Goal: Task Accomplishment & Management: Use online tool/utility

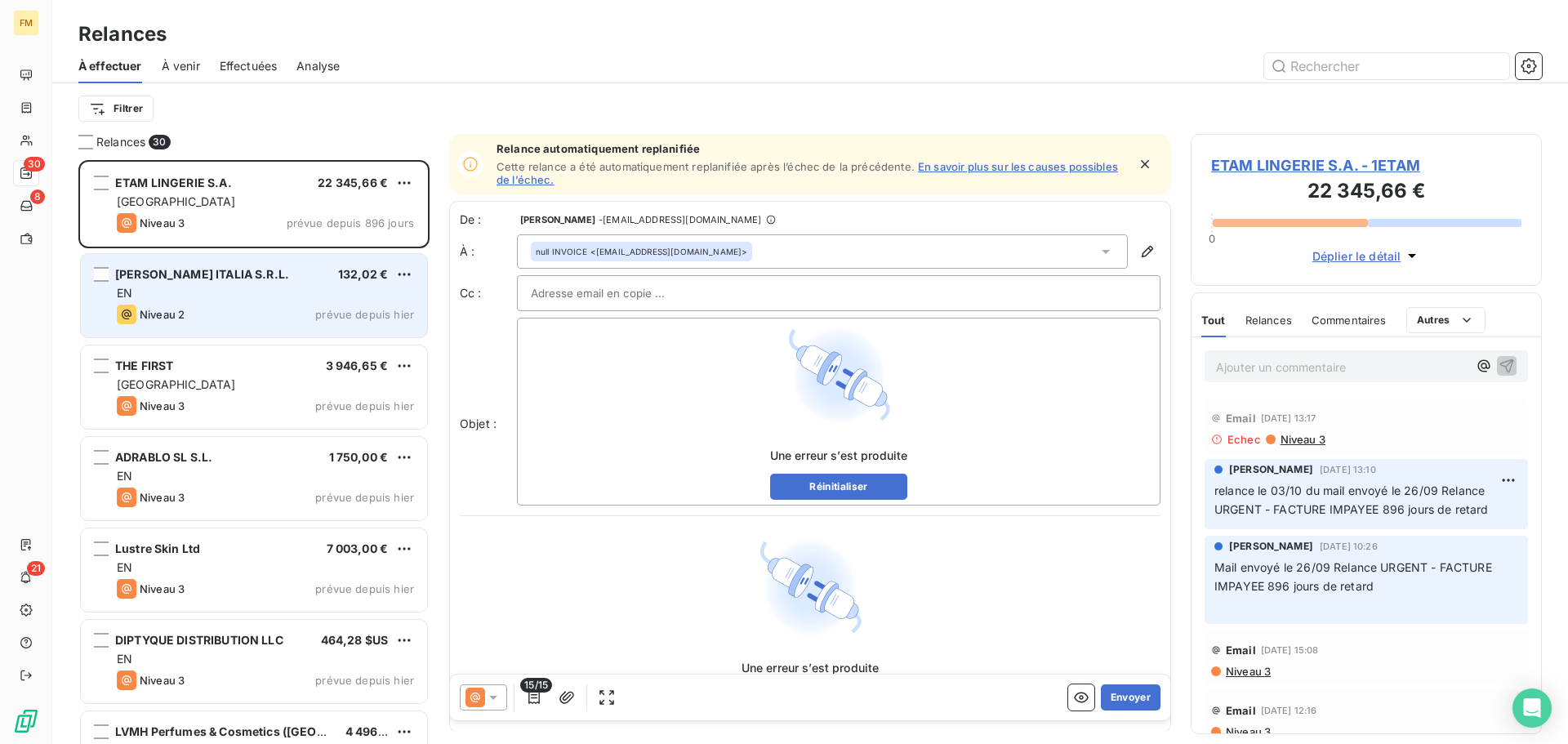
click at [237, 293] on div "EN" at bounding box center [266, 292] width 297 height 16
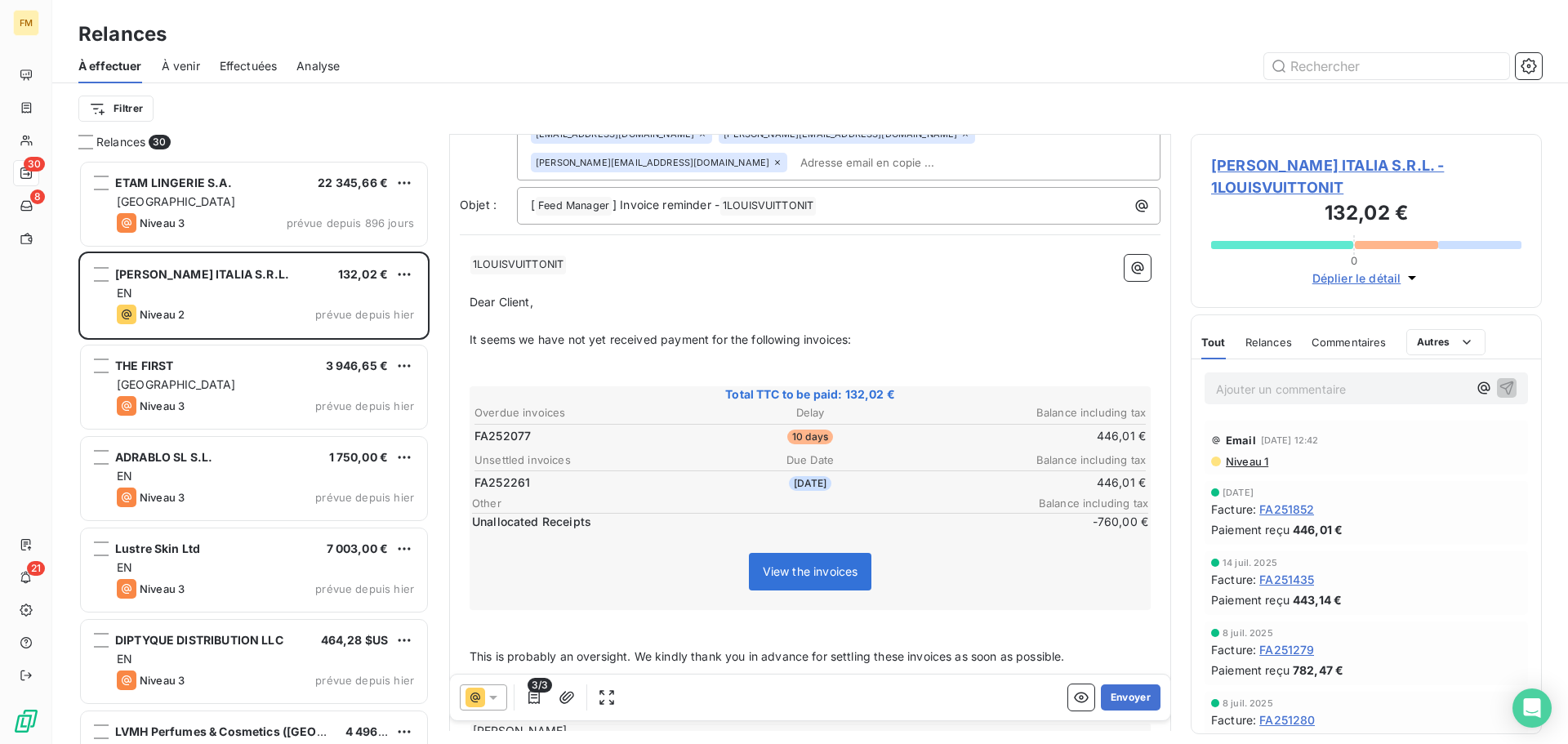
scroll to position [212, 0]
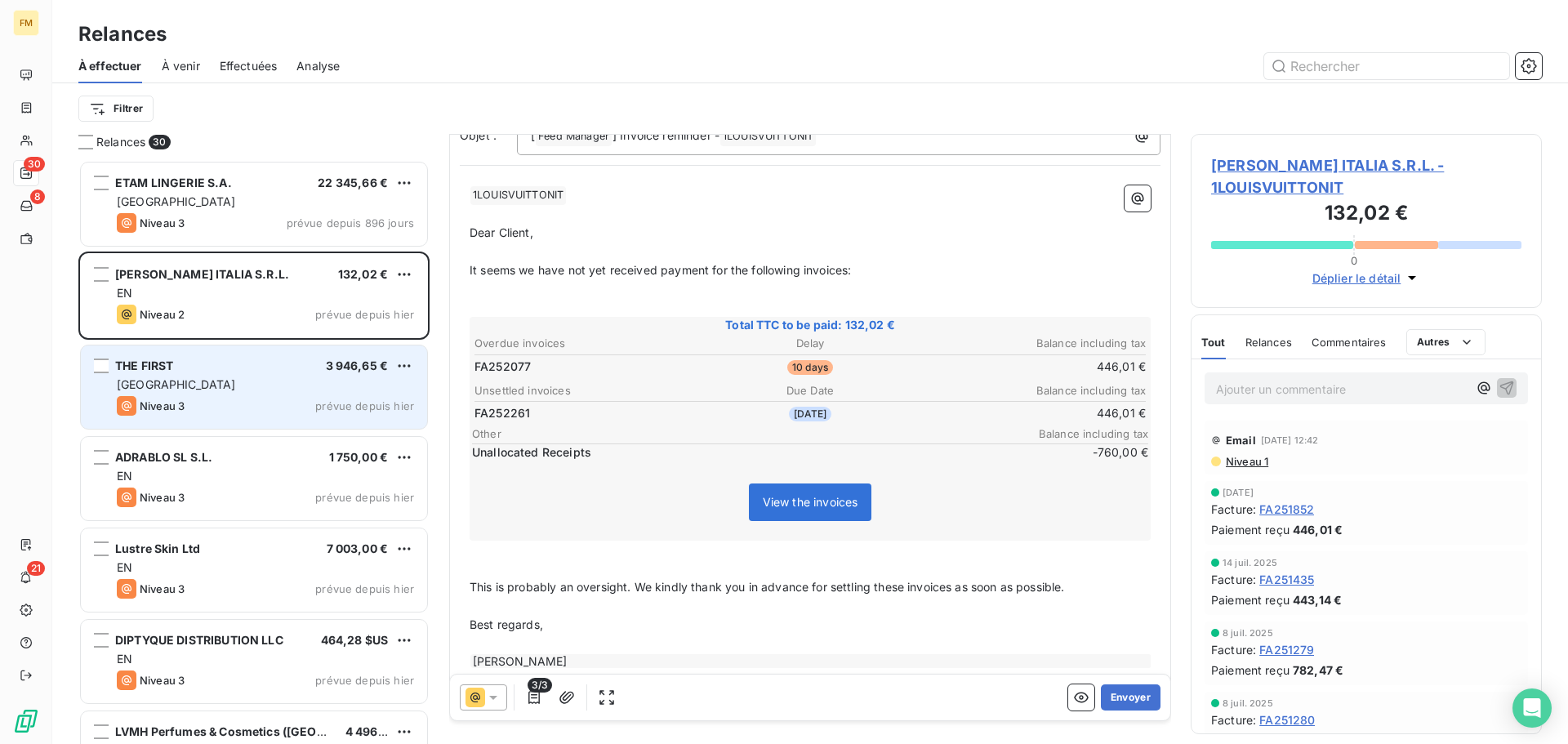
click at [235, 392] on div "[GEOGRAPHIC_DATA]" at bounding box center [266, 384] width 297 height 16
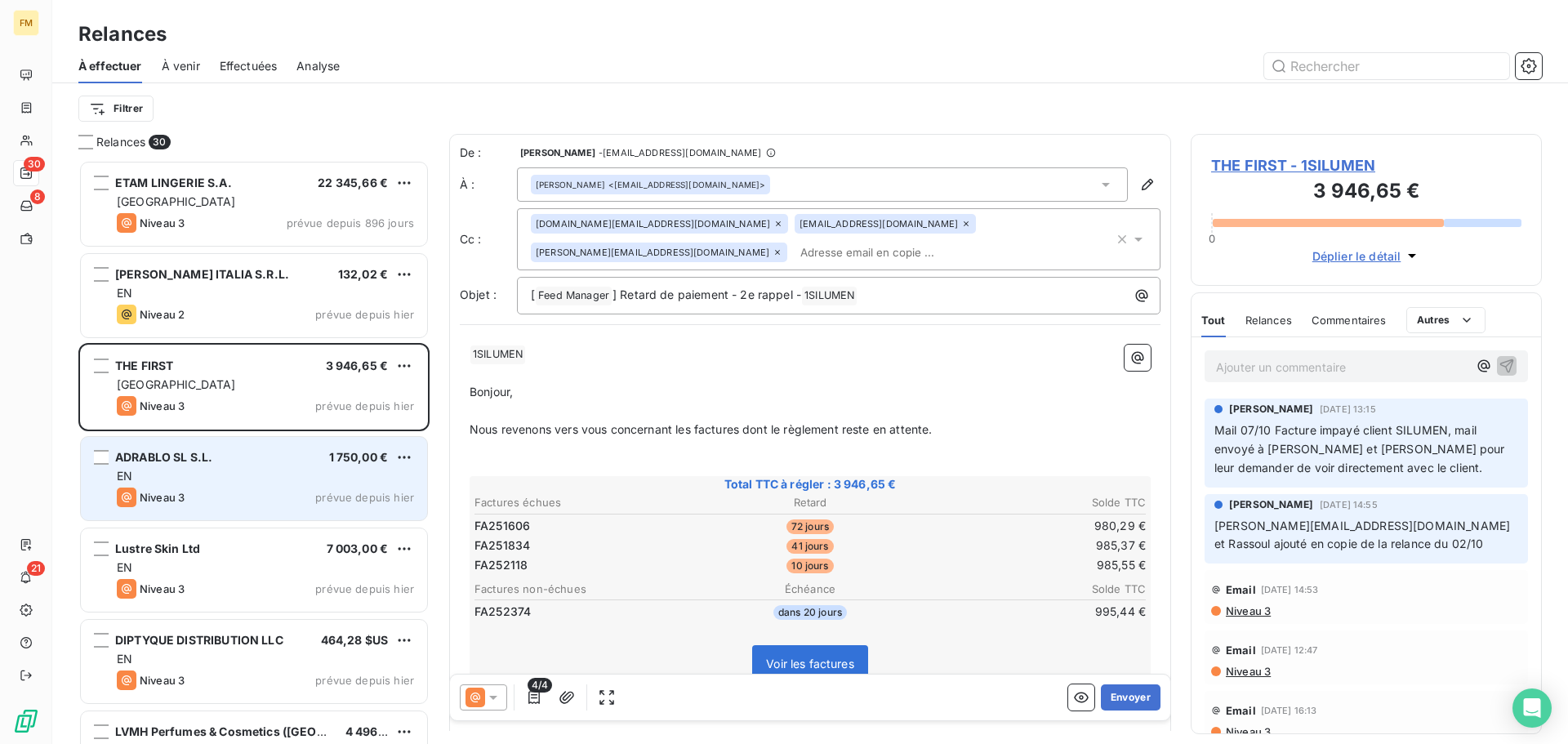
click at [197, 502] on div "Niveau 3 prévue depuis hier" at bounding box center [266, 497] width 297 height 20
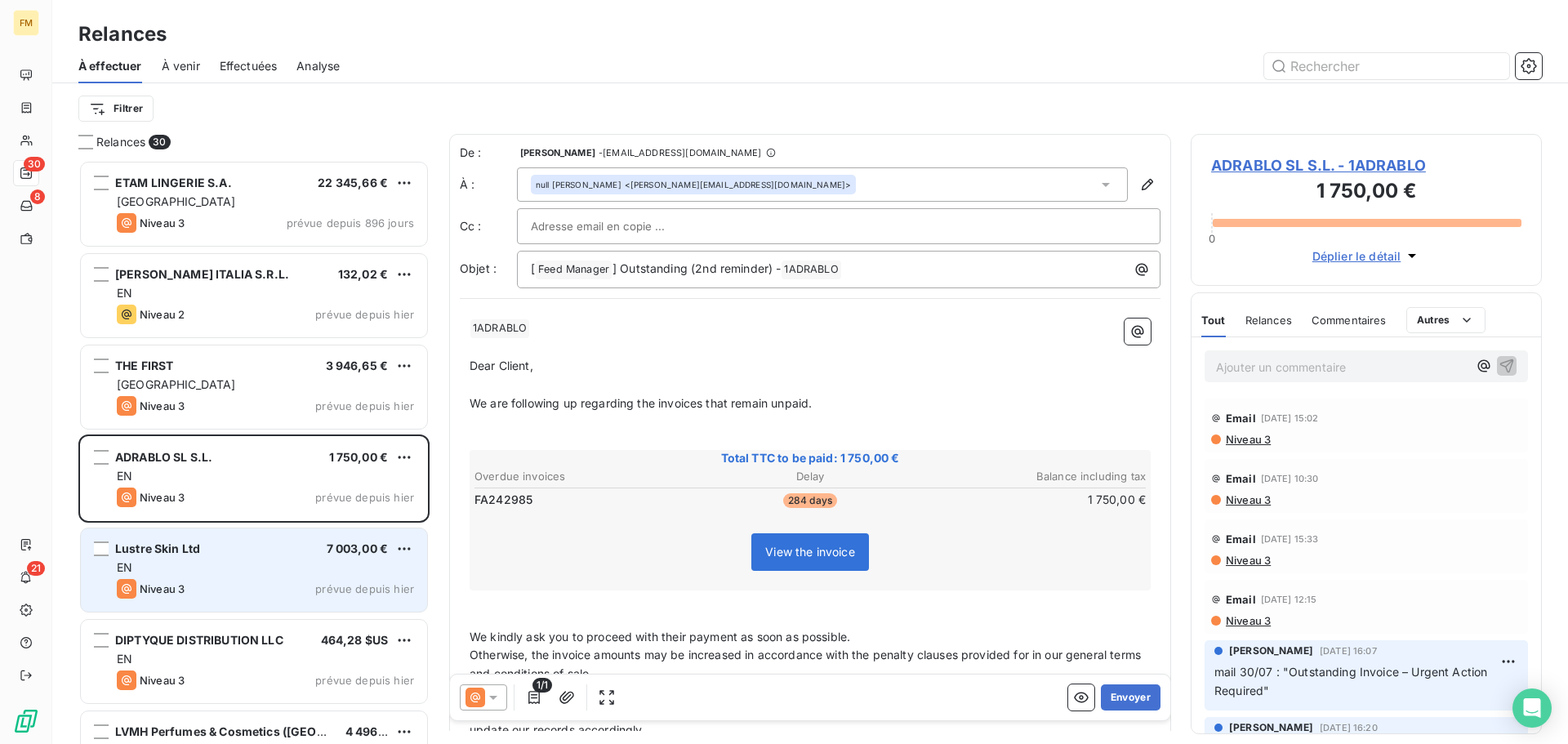
click at [192, 558] on div "Lustre Skin Ltd 7 003,00 € EN Niveau 3 prévue depuis [DATE]" at bounding box center [253, 570] width 346 height 83
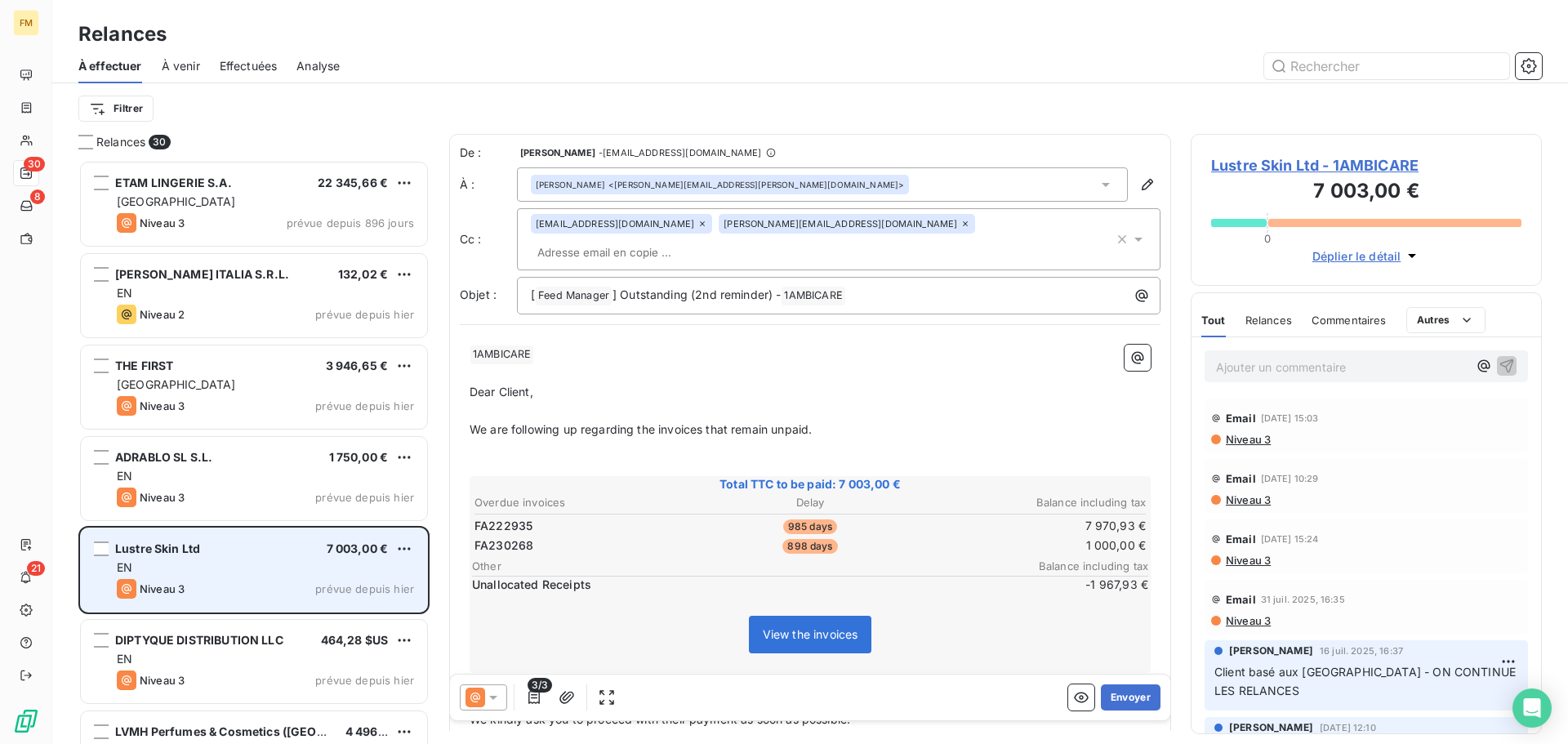
scroll to position [246, 0]
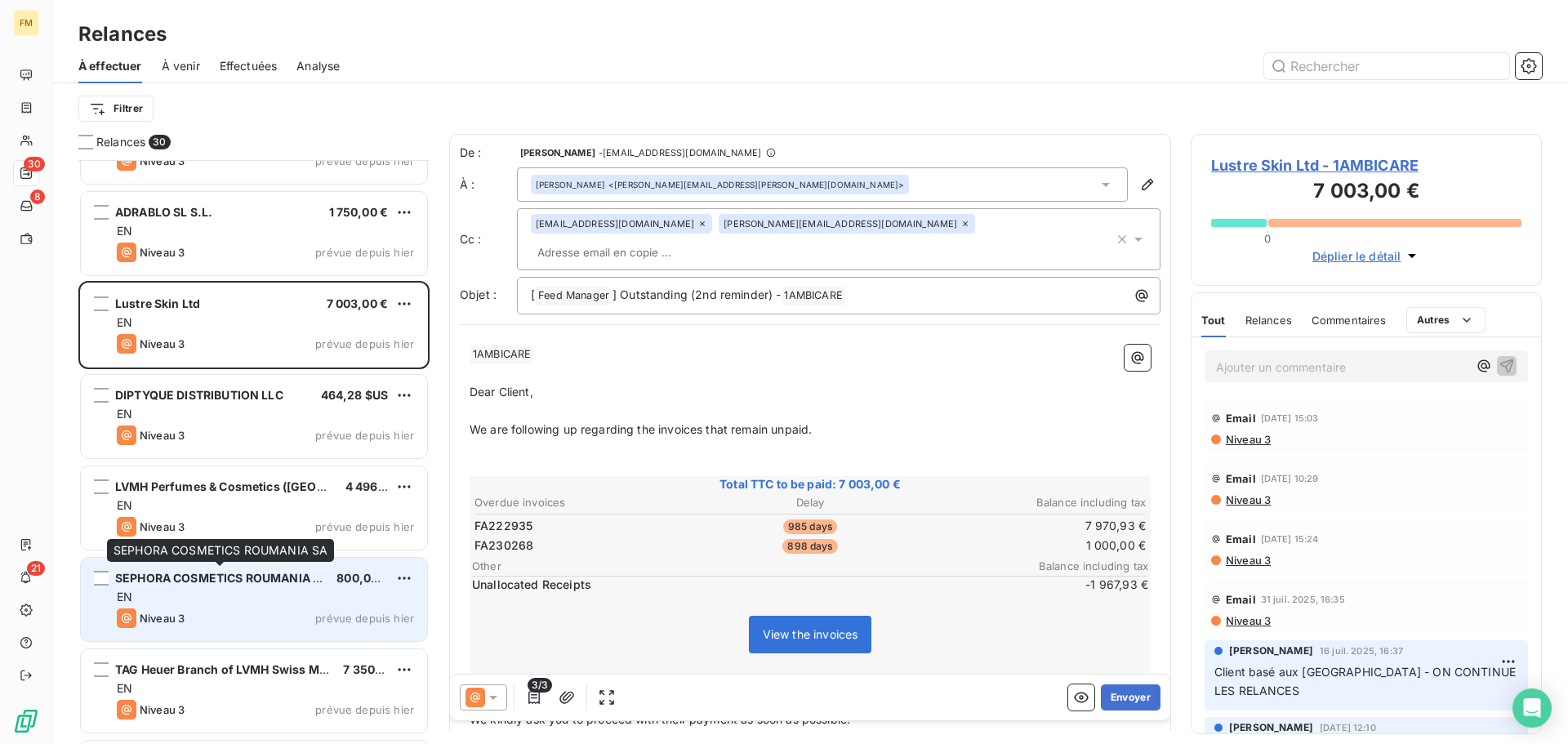
click at [224, 593] on div "EN" at bounding box center [266, 596] width 297 height 16
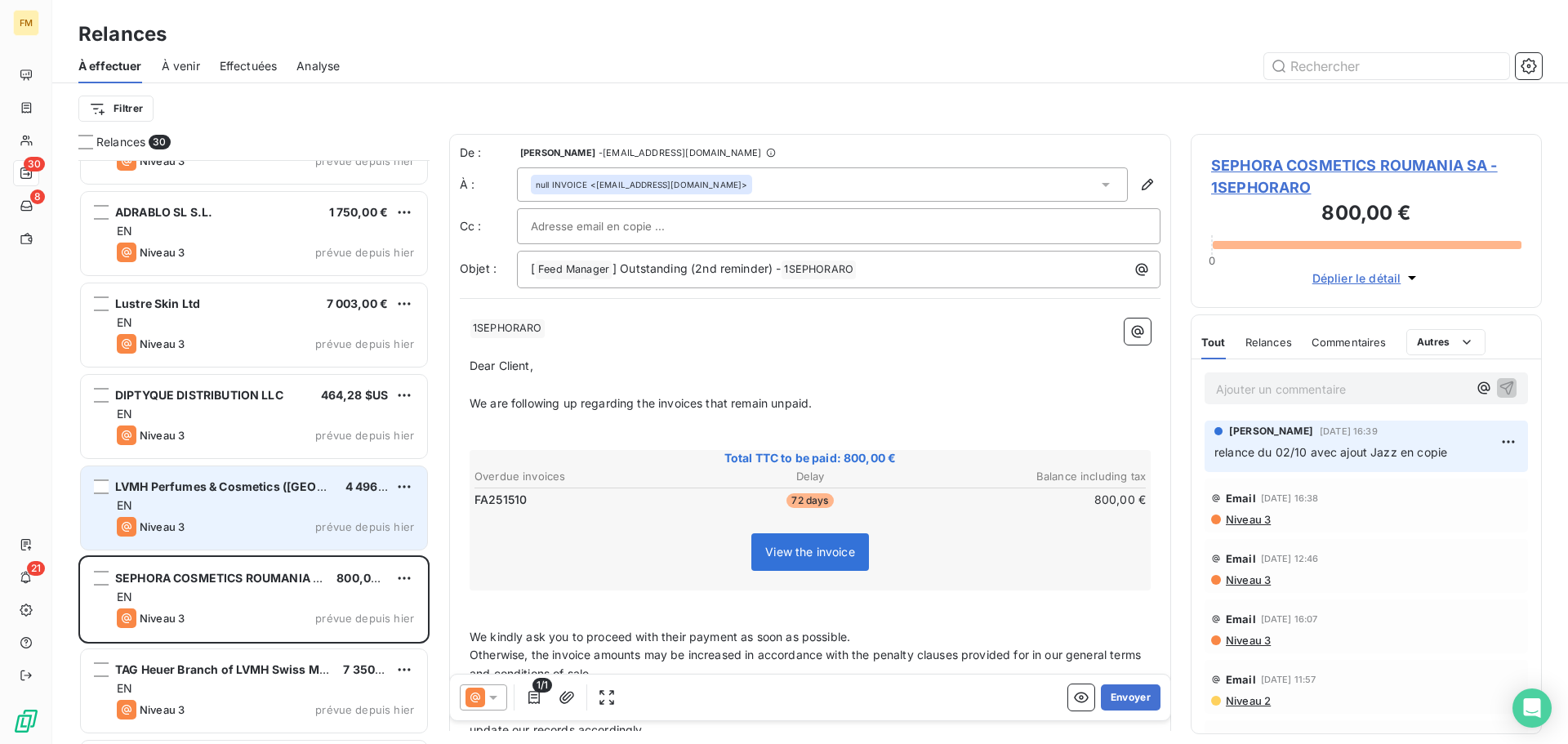
click at [214, 526] on div "Niveau 3 prévue depuis hier" at bounding box center [266, 527] width 297 height 20
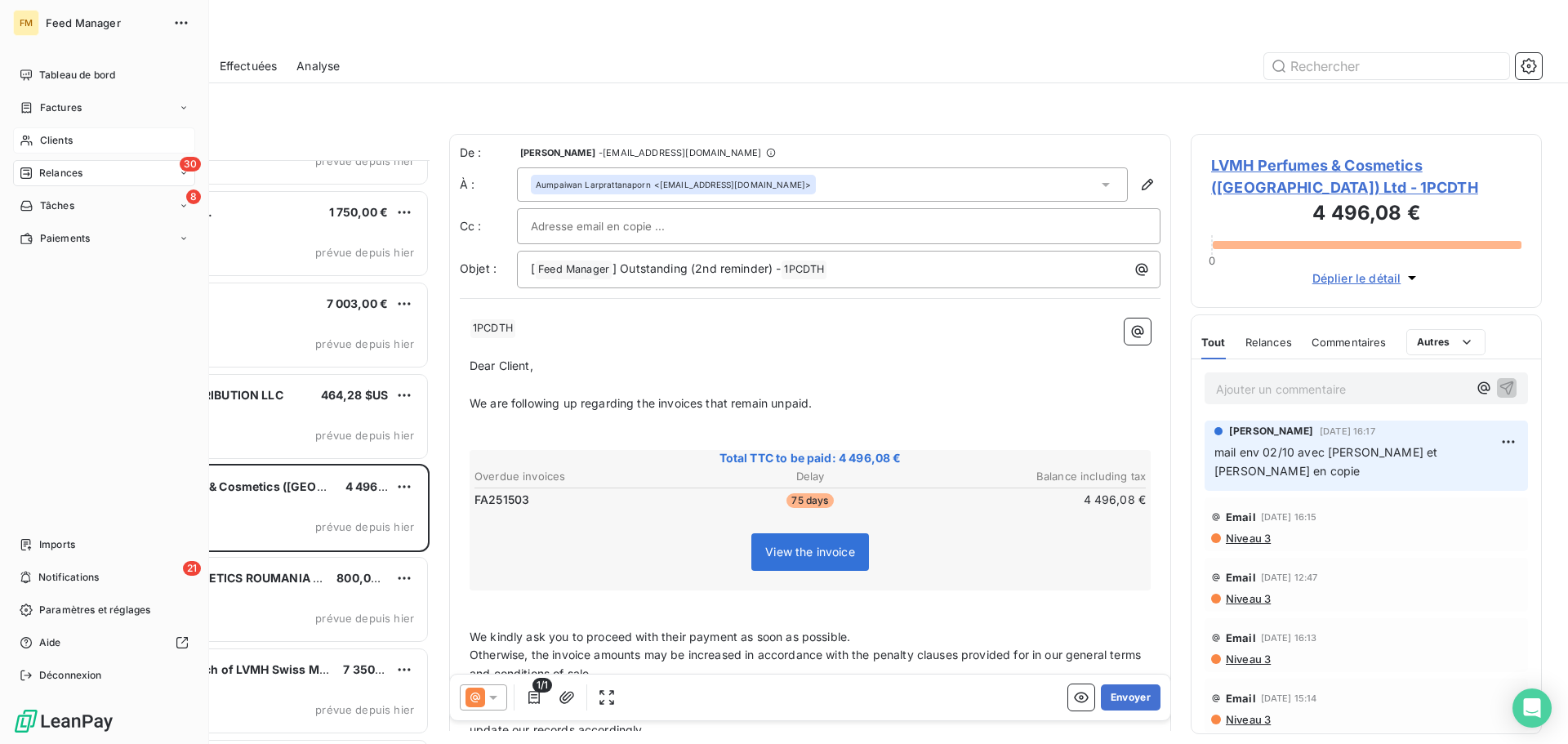
click at [32, 144] on icon at bounding box center [27, 141] width 14 height 13
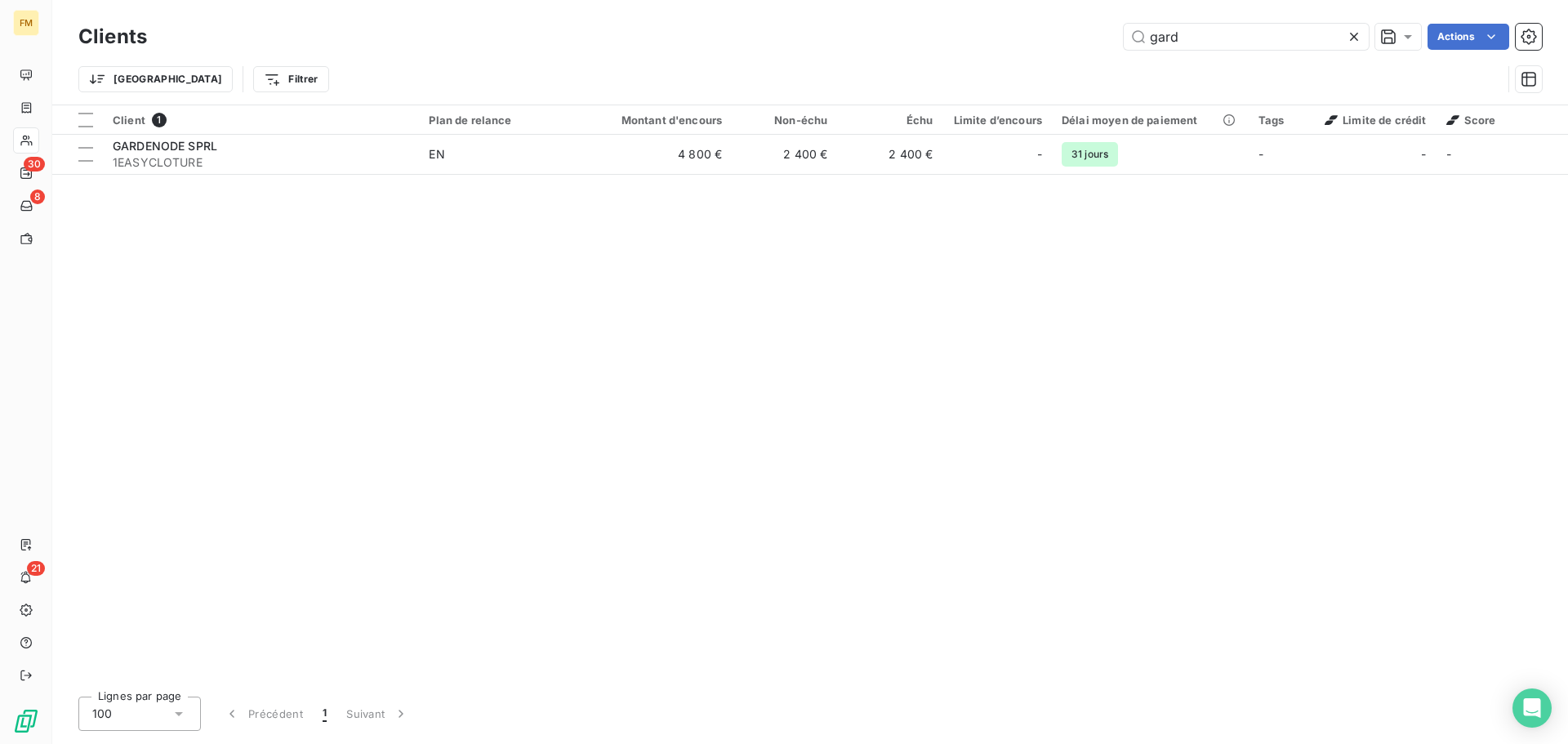
click at [1352, 40] on icon at bounding box center [1354, 36] width 16 height 16
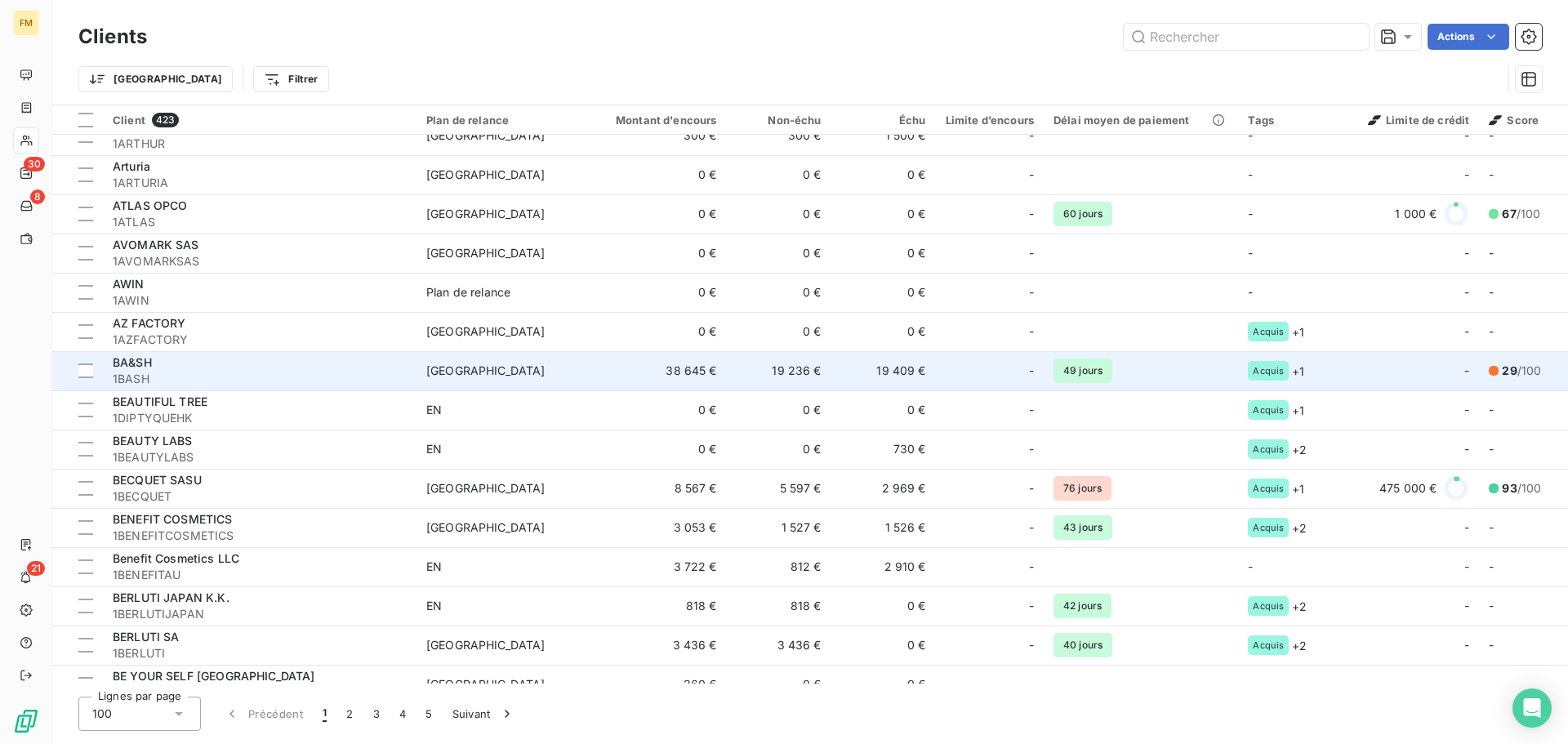
scroll to position [816, 0]
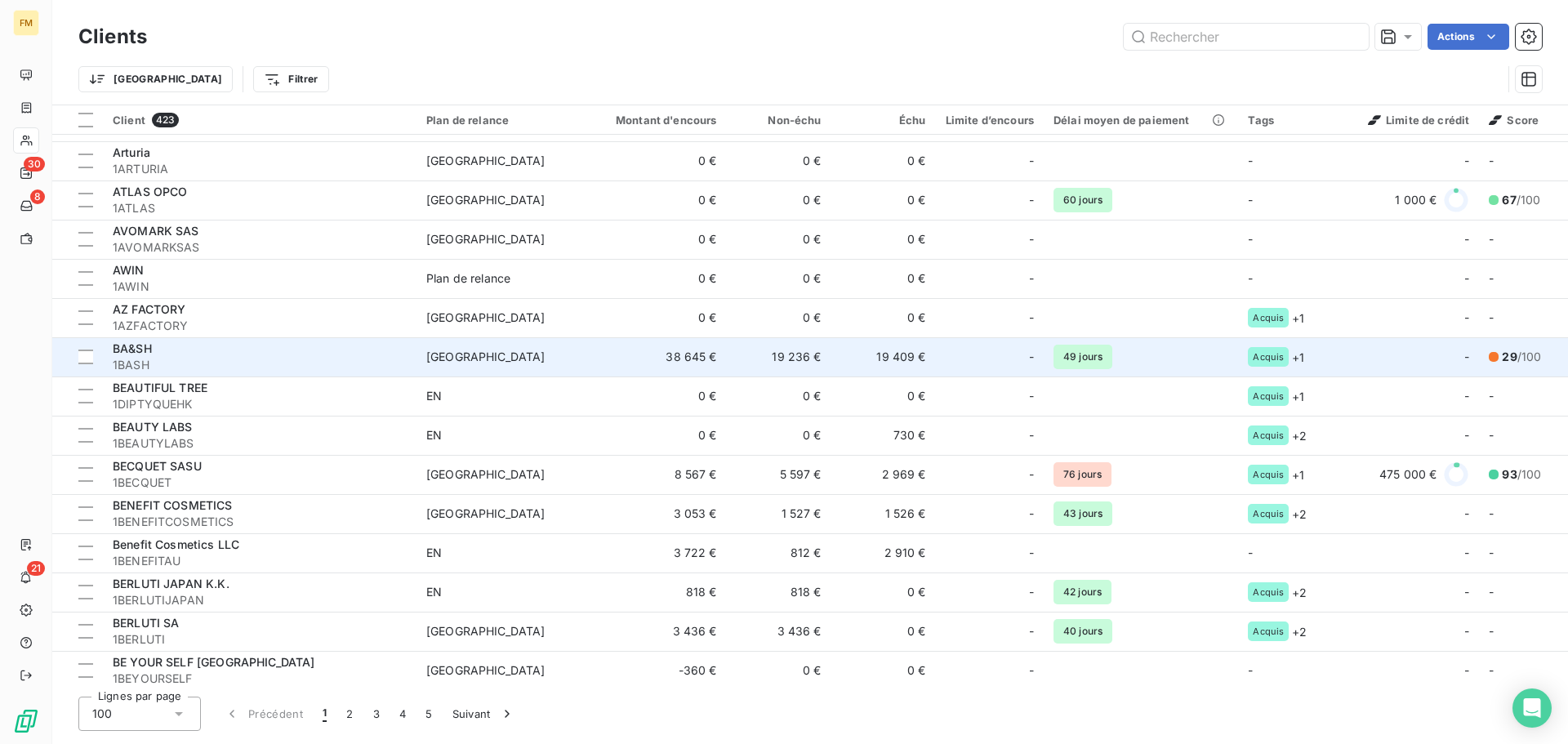
click at [1521, 359] on span "29 /100" at bounding box center [1521, 356] width 39 height 16
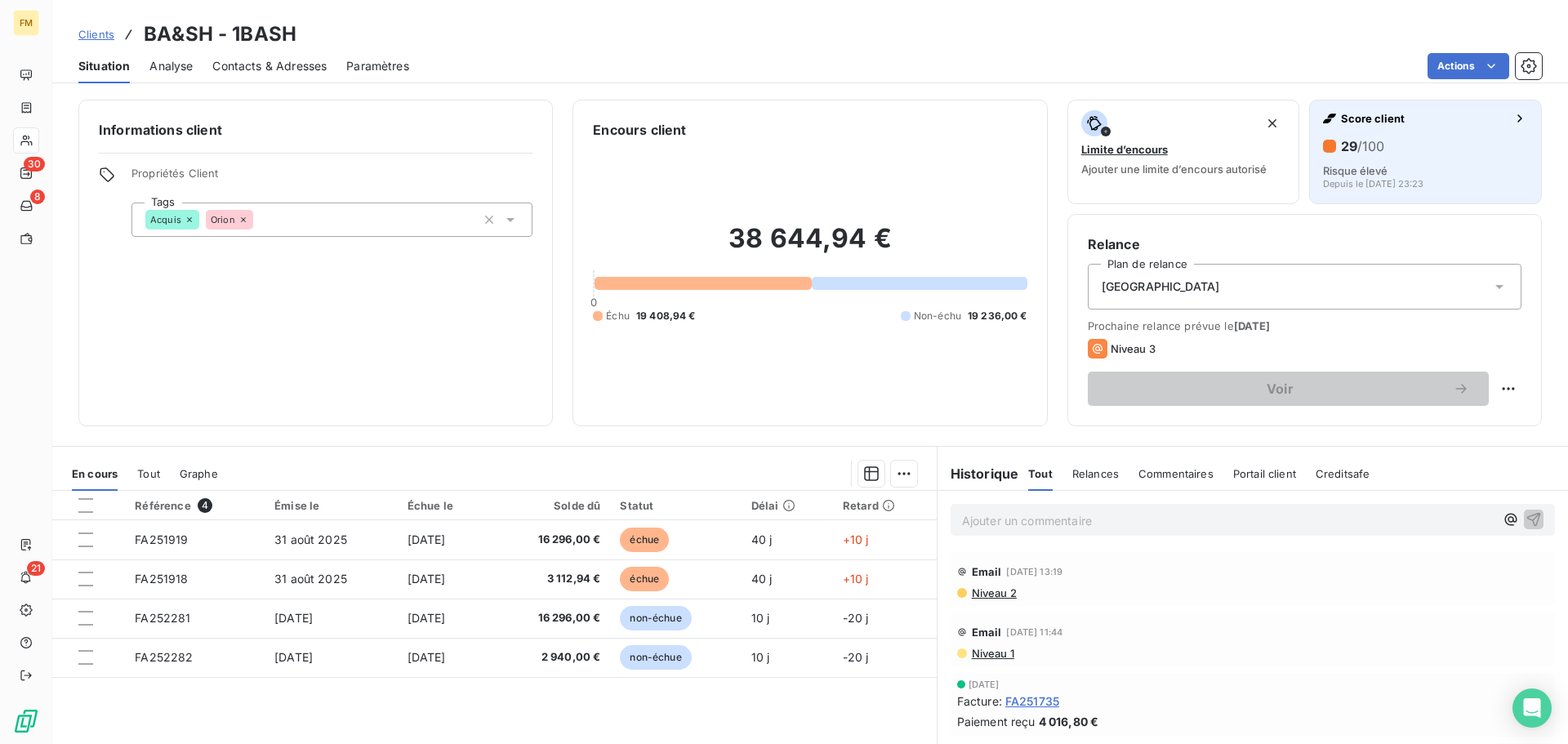
click at [1357, 149] on span "/100" at bounding box center [1371, 146] width 27 height 16
click at [1341, 142] on h6 "29 /100" at bounding box center [1362, 146] width 43 height 16
